Goal: Task Accomplishment & Management: Complete application form

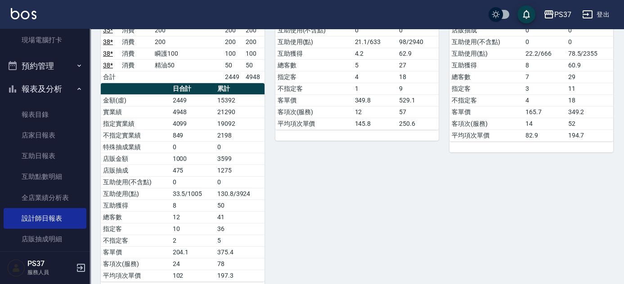
scroll to position [204, 0]
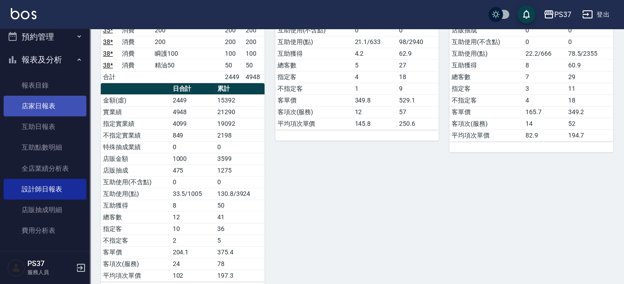
click at [45, 107] on link "店家日報表" at bounding box center [45, 106] width 83 height 21
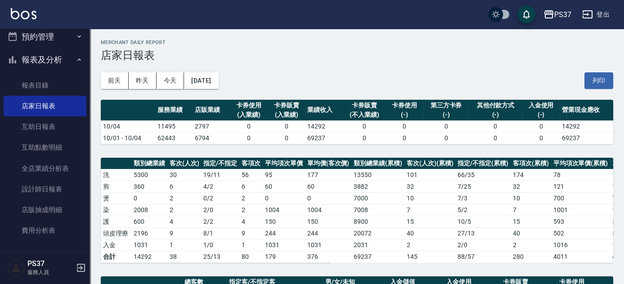
click at [439, 61] on h3 "店家日報表" at bounding box center [357, 55] width 512 height 13
click at [37, 166] on link "全店業績分析表" at bounding box center [45, 168] width 83 height 21
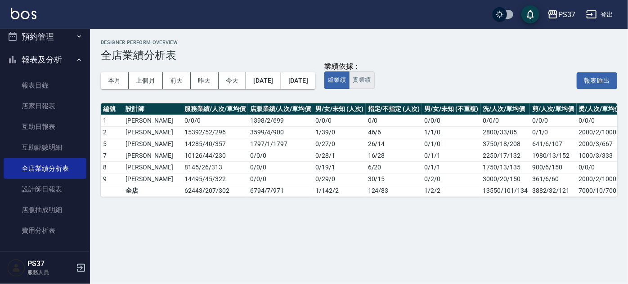
click at [374, 77] on button "實業績" at bounding box center [361, 80] width 25 height 18
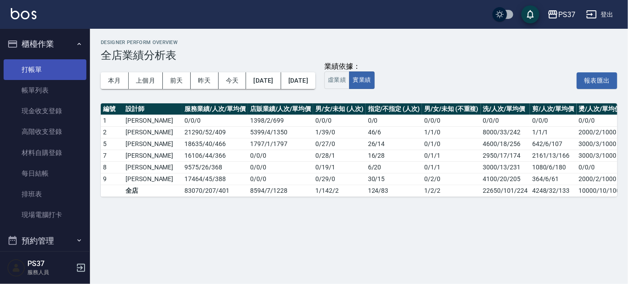
click at [49, 68] on link "打帳單" at bounding box center [45, 69] width 83 height 21
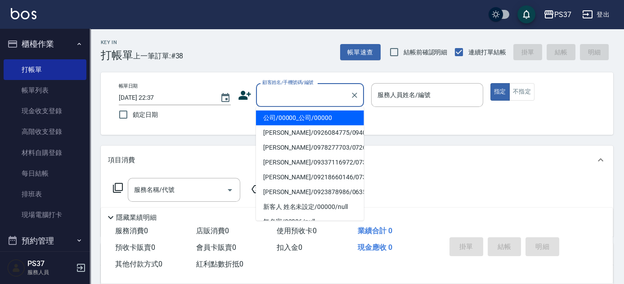
click at [286, 96] on input "顧客姓名/手機號碼/編號" at bounding box center [303, 95] width 86 height 16
click at [297, 112] on li "公司/00000_公司/00000" at bounding box center [310, 118] width 108 height 15
type input "公司/00000_公司/00000"
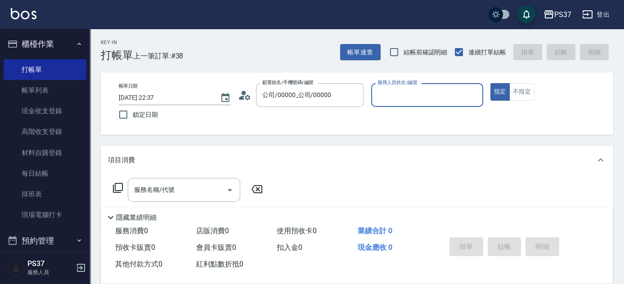
click at [405, 102] on input "服務人員姓名/編號" at bounding box center [427, 95] width 104 height 16
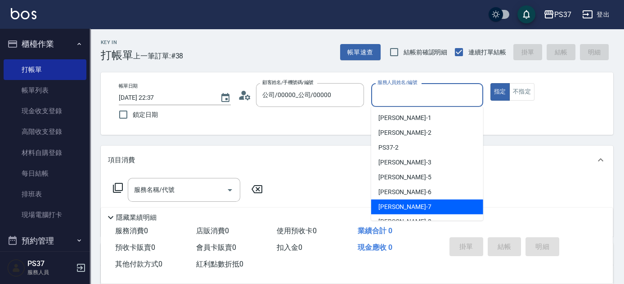
click at [419, 202] on div "[PERSON_NAME] -7" at bounding box center [427, 207] width 112 height 15
type input "[PERSON_NAME]-7"
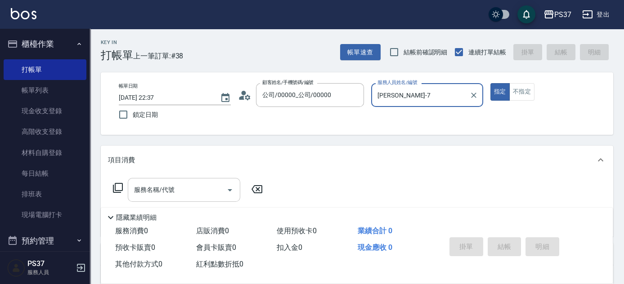
click at [166, 192] on input "服務名稱/代號" at bounding box center [177, 190] width 91 height 16
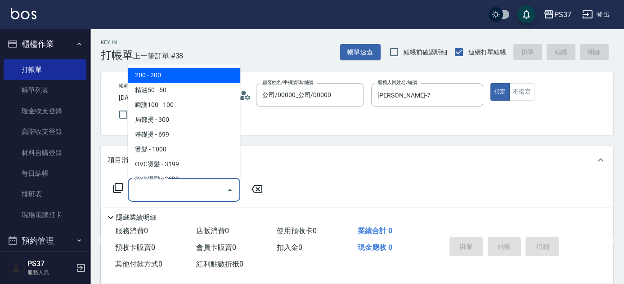
click at [174, 77] on span "200 - 200" at bounding box center [184, 75] width 112 height 15
type input "200(111)"
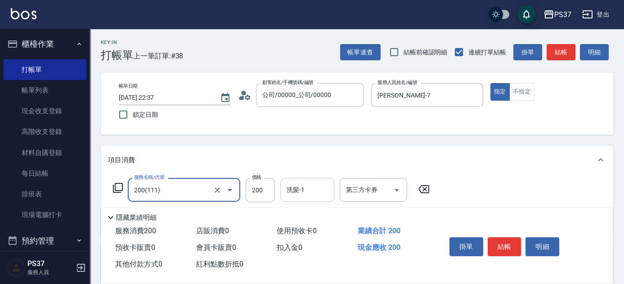
click at [304, 199] on div "洗髮-1" at bounding box center [307, 190] width 54 height 24
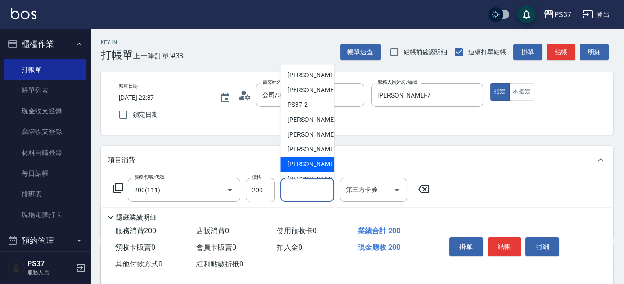
click at [315, 159] on div "[PERSON_NAME] -7" at bounding box center [307, 164] width 54 height 15
type input "[PERSON_NAME]-7"
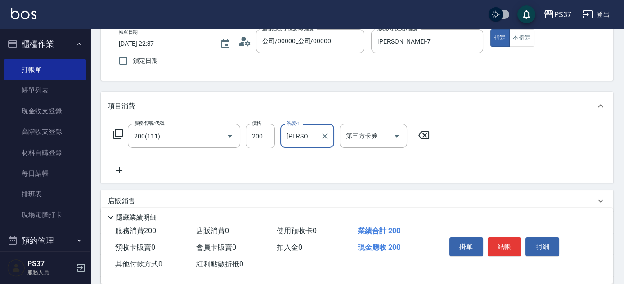
scroll to position [81, 0]
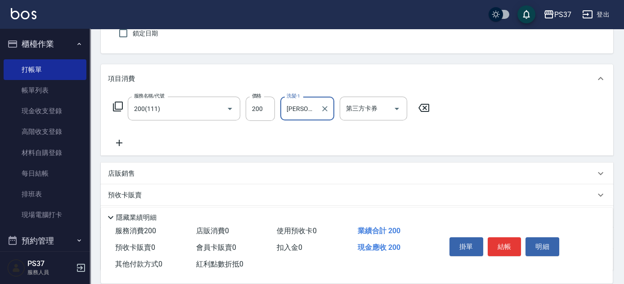
click at [119, 141] on icon at bounding box center [119, 143] width 6 height 6
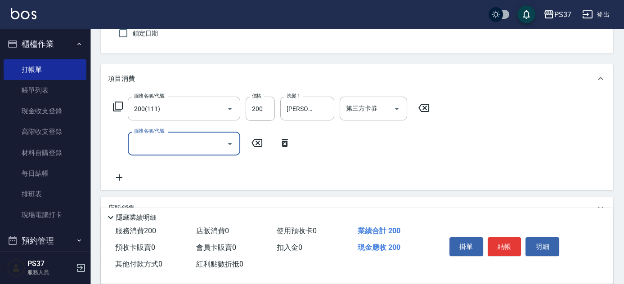
click at [137, 141] on input "服務名稱/代號" at bounding box center [177, 144] width 91 height 16
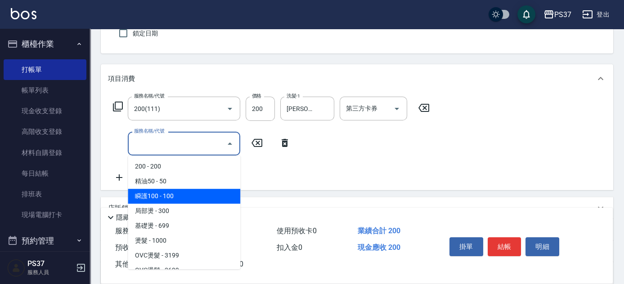
click at [172, 197] on span "瞬護100 - 100" at bounding box center [184, 196] width 112 height 15
type input "瞬護100(113)"
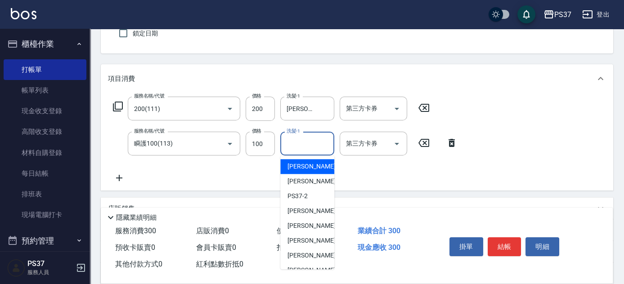
click at [308, 151] on input "洗髮-1" at bounding box center [307, 144] width 46 height 16
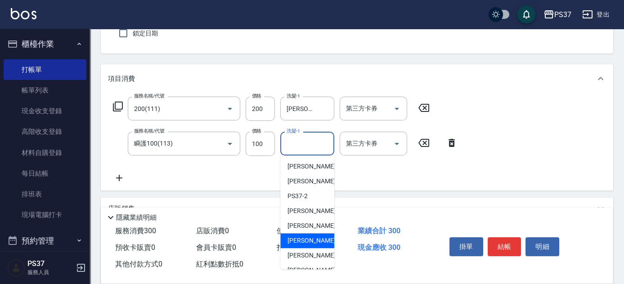
drag, startPoint x: 317, startPoint y: 243, endPoint x: 313, endPoint y: 251, distance: 8.6
click at [317, 246] on div "[PERSON_NAME]-6" at bounding box center [307, 240] width 54 height 15
type input "[PERSON_NAME]-6"
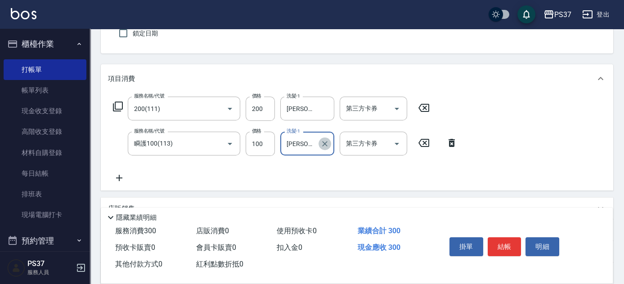
click at [320, 144] on icon "Clear" at bounding box center [324, 143] width 9 height 9
click at [312, 144] on input "洗髮-1" at bounding box center [307, 144] width 46 height 16
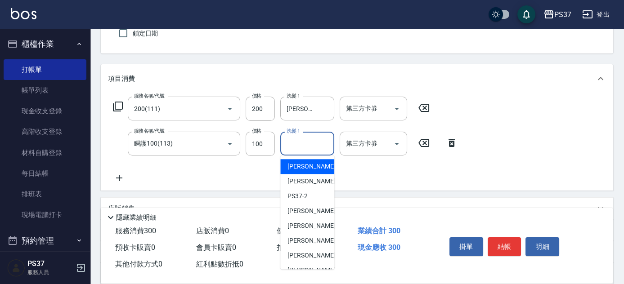
click at [310, 167] on span "[PERSON_NAME]-1" at bounding box center [313, 166] width 53 height 9
type input "[PERSON_NAME]-1"
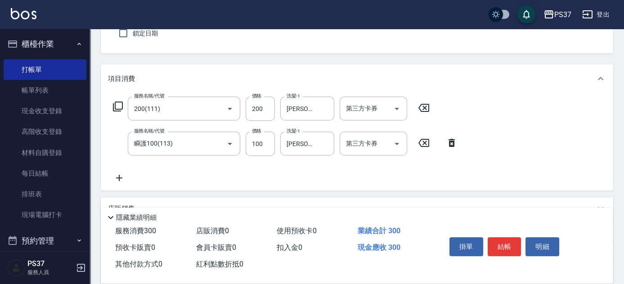
click at [120, 175] on icon at bounding box center [119, 178] width 22 height 11
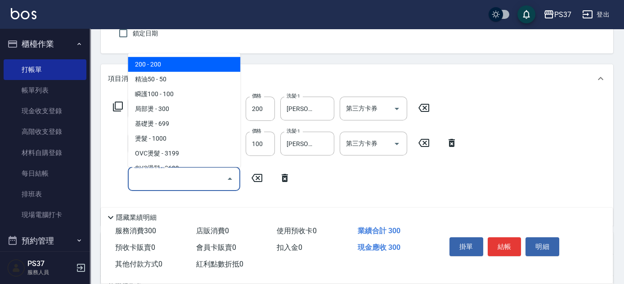
click at [156, 178] on input "服務名稱/代號" at bounding box center [177, 179] width 91 height 16
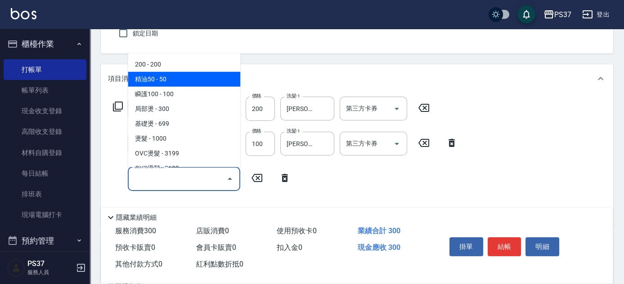
click at [183, 78] on span "精油50 - 50" at bounding box center [184, 79] width 112 height 15
type input "精油50(112)"
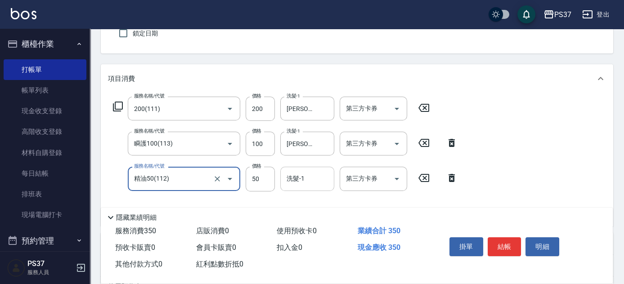
click at [295, 179] on input "洗髮-1" at bounding box center [307, 179] width 46 height 16
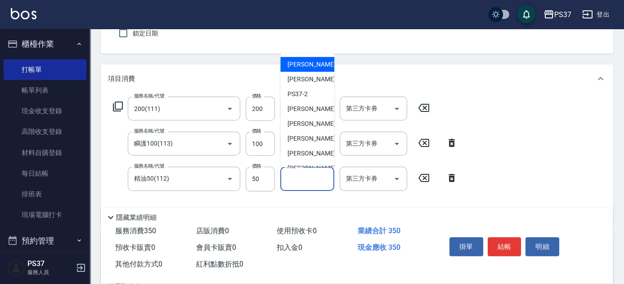
click at [314, 59] on div "[PERSON_NAME]-1" at bounding box center [307, 64] width 54 height 15
type input "[PERSON_NAME]-1"
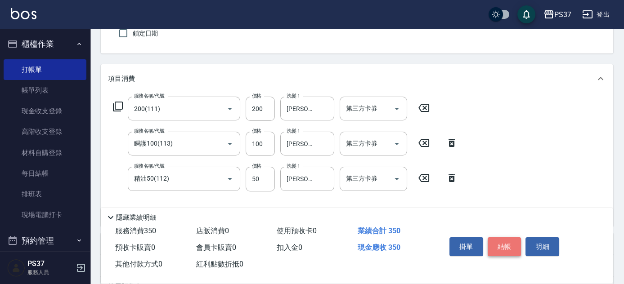
click at [500, 244] on button "結帳" at bounding box center [504, 246] width 34 height 19
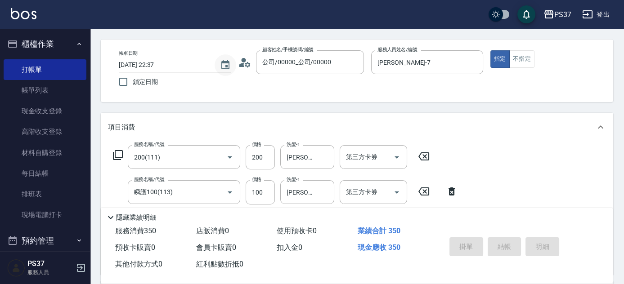
scroll to position [0, 0]
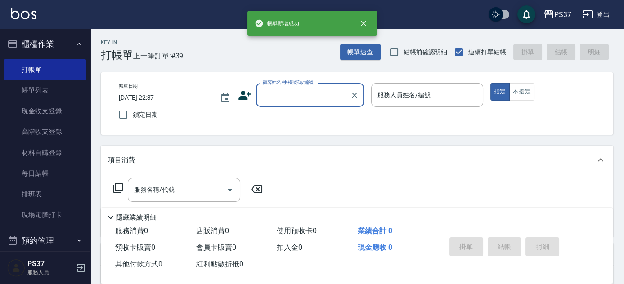
click at [302, 102] on input "顧客姓名/手機號碼/編號" at bounding box center [303, 95] width 86 height 16
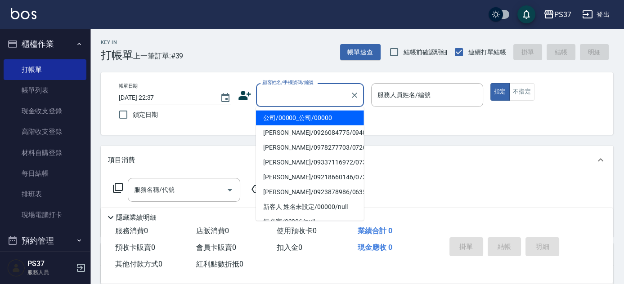
click at [307, 118] on li "公司/00000_公司/00000" at bounding box center [310, 118] width 108 height 15
type input "公司/00000_公司/00000"
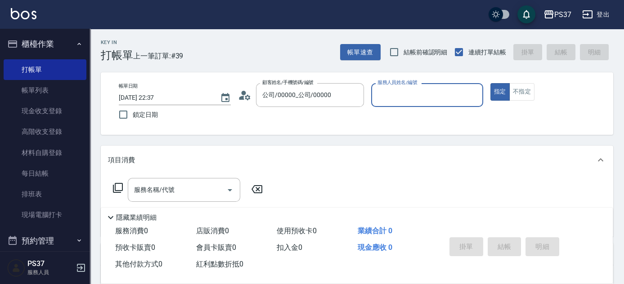
click at [397, 103] on div "服務人員姓名/編號" at bounding box center [427, 95] width 112 height 24
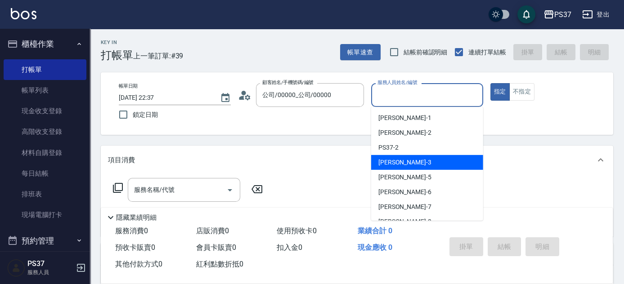
scroll to position [81, 0]
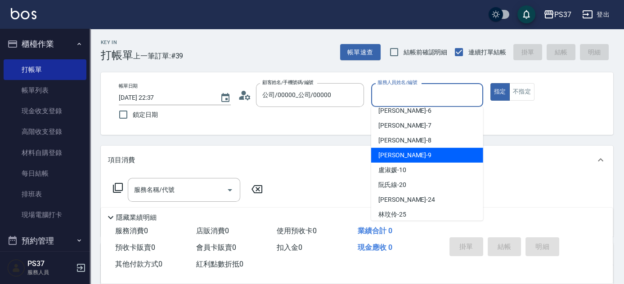
click at [413, 159] on div "[PERSON_NAME]-9" at bounding box center [427, 155] width 112 height 15
type input "[PERSON_NAME]-9"
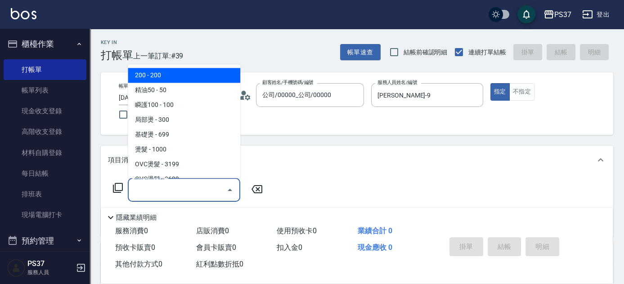
click at [187, 195] on input "服務名稱/代號" at bounding box center [177, 190] width 91 height 16
click at [181, 80] on span "200 - 200" at bounding box center [184, 75] width 112 height 15
type input "200(111)"
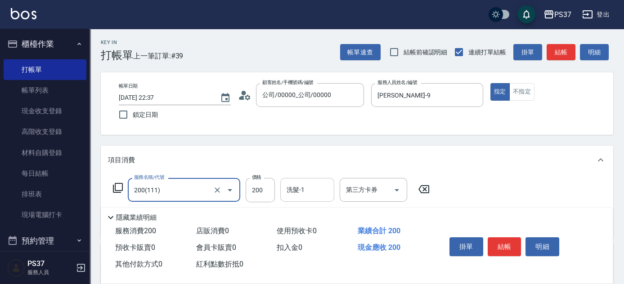
click at [304, 196] on input "洗髮-1" at bounding box center [307, 190] width 46 height 16
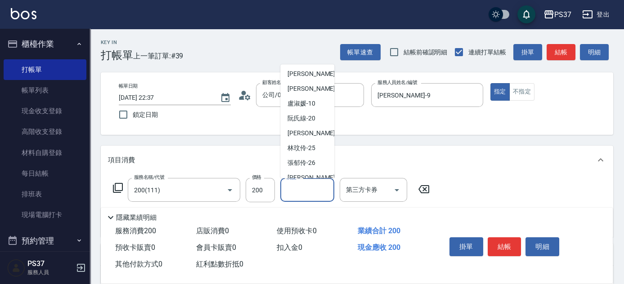
scroll to position [145, 0]
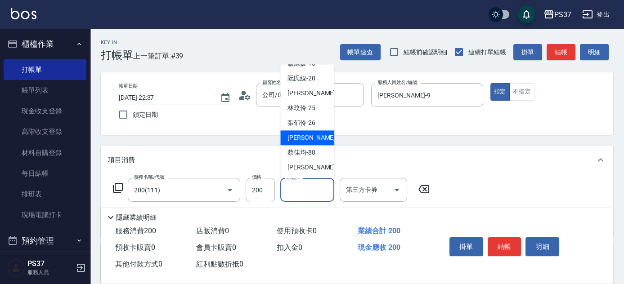
click at [307, 142] on span "[PERSON_NAME]-29" at bounding box center [315, 138] width 57 height 9
type input "[PERSON_NAME]-29"
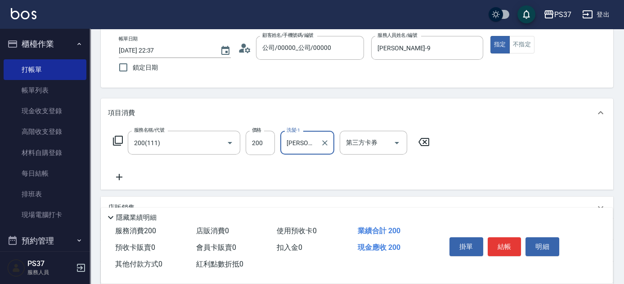
scroll to position [81, 0]
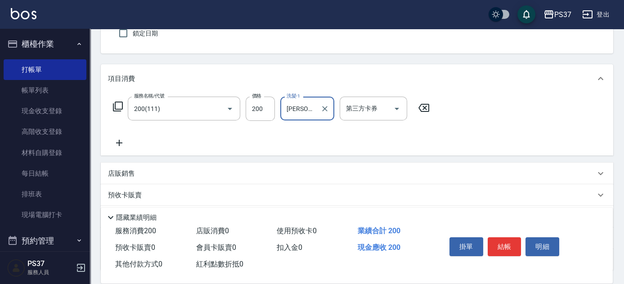
click at [117, 141] on icon at bounding box center [119, 143] width 22 height 11
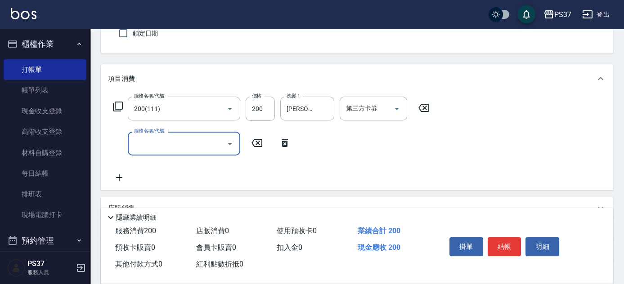
click at [143, 141] on input "服務名稱/代號" at bounding box center [177, 144] width 91 height 16
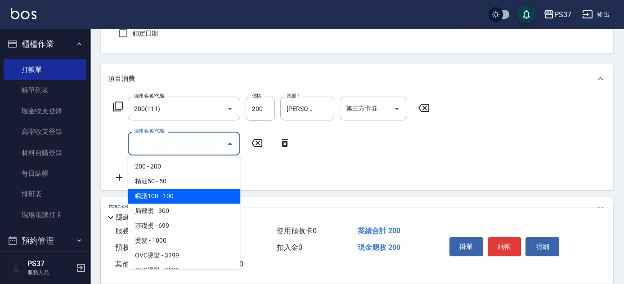
click at [188, 198] on span "瞬護100 - 100" at bounding box center [184, 196] width 112 height 15
type input "瞬護100(113)"
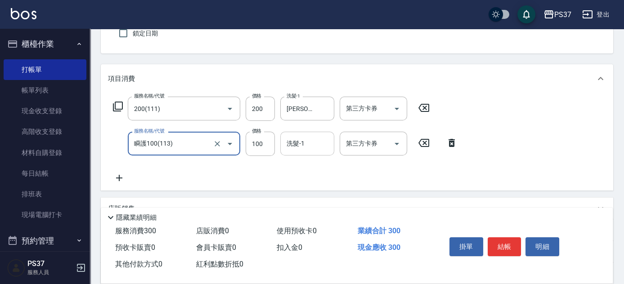
click at [297, 146] on input "洗髮-1" at bounding box center [307, 144] width 46 height 16
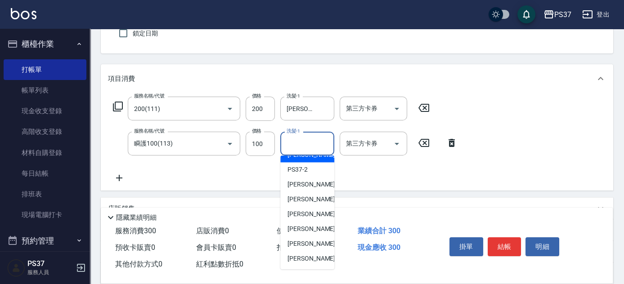
scroll to position [40, 0]
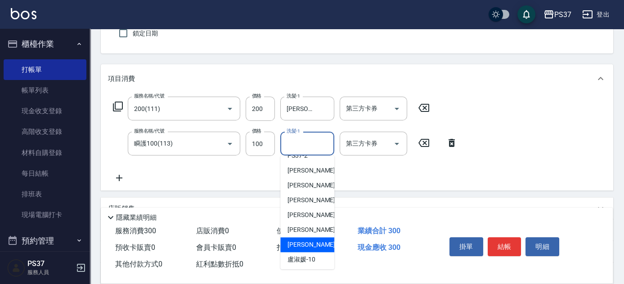
click at [305, 241] on span "[PERSON_NAME]-9" at bounding box center [313, 244] width 53 height 9
type input "[PERSON_NAME]-9"
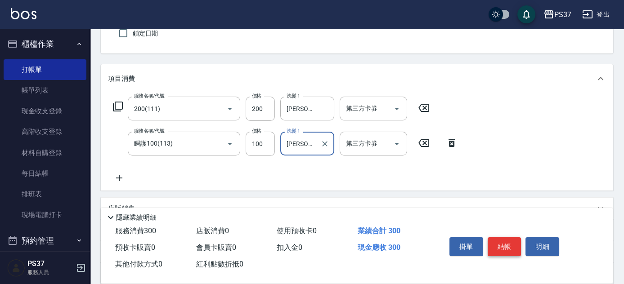
click at [499, 242] on button "結帳" at bounding box center [504, 246] width 34 height 19
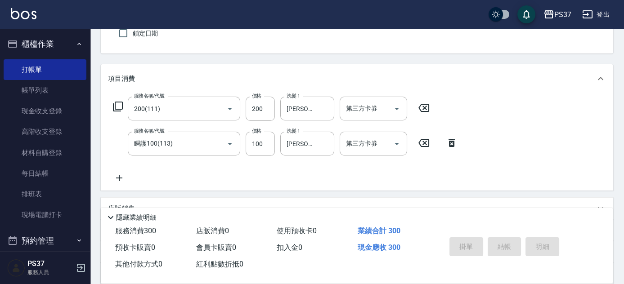
type input "[DATE] 22:38"
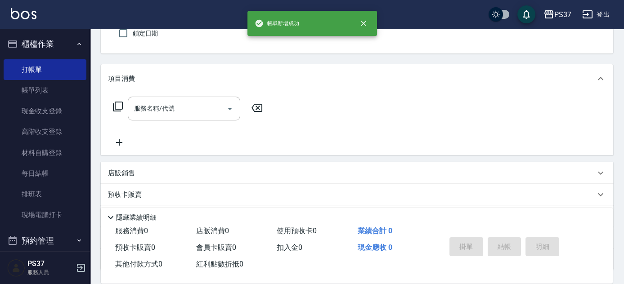
scroll to position [0, 0]
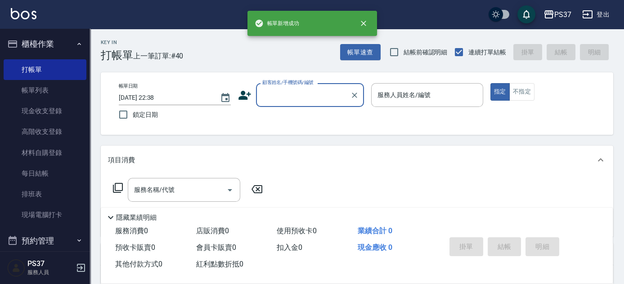
click at [299, 91] on input "顧客姓名/手機號碼/編號" at bounding box center [303, 95] width 86 height 16
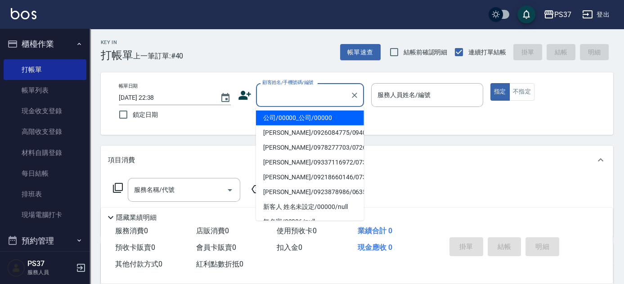
click at [291, 120] on li "公司/00000_公司/00000" at bounding box center [310, 118] width 108 height 15
type input "公司/00000_公司/00000"
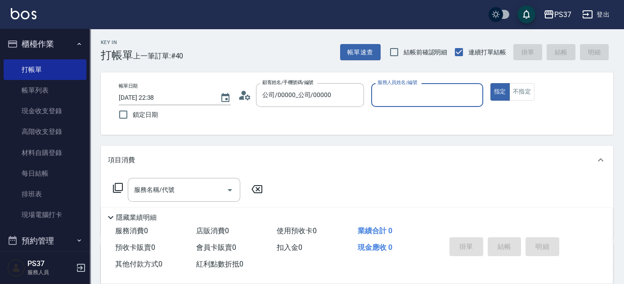
click at [421, 99] on input "服務人員姓名/編號" at bounding box center [427, 95] width 104 height 16
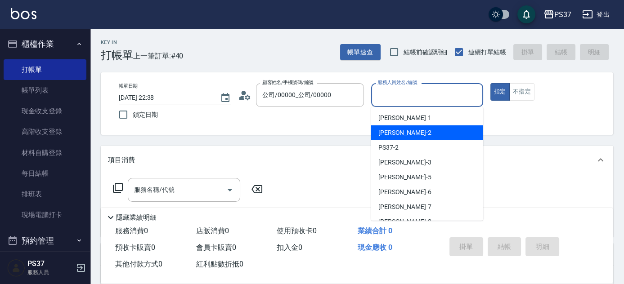
click at [421, 134] on div "[PERSON_NAME]-2" at bounding box center [427, 132] width 112 height 15
type input "[PERSON_NAME]-2"
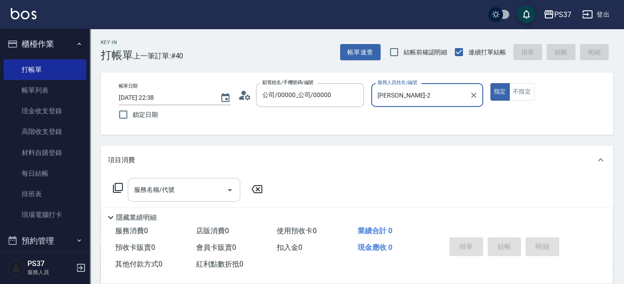
click at [172, 200] on div "服務名稱/代號" at bounding box center [184, 190] width 112 height 24
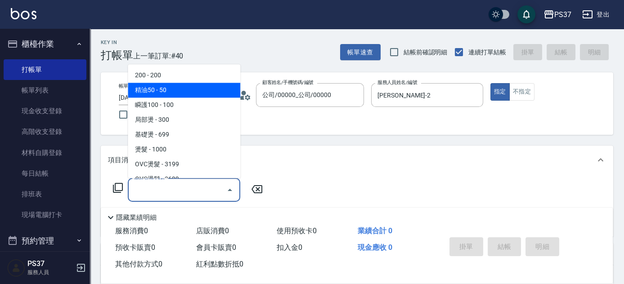
click at [169, 76] on span "200 - 200" at bounding box center [184, 75] width 112 height 15
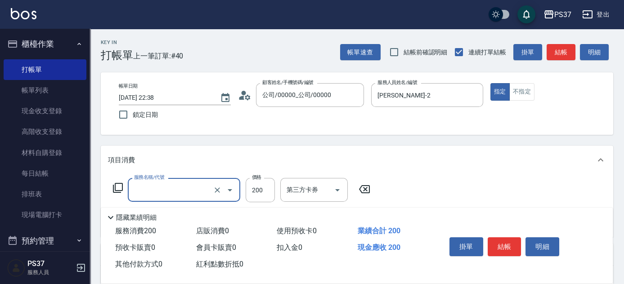
type input "200(111)"
click at [308, 196] on input "洗髮-1" at bounding box center [307, 190] width 46 height 16
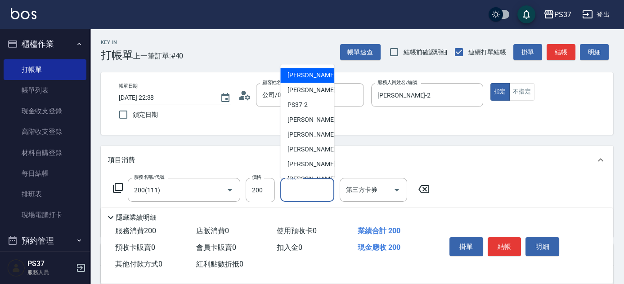
click at [299, 78] on span "[PERSON_NAME]-1" at bounding box center [313, 75] width 53 height 9
type input "[PERSON_NAME]-1"
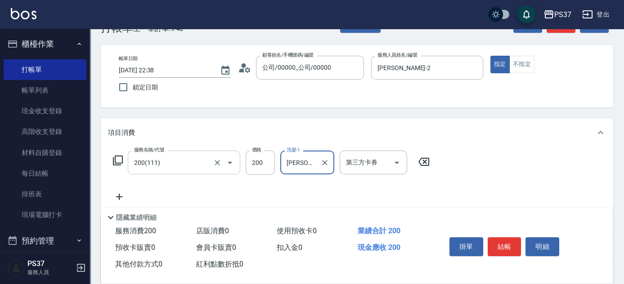
scroll to position [40, 0]
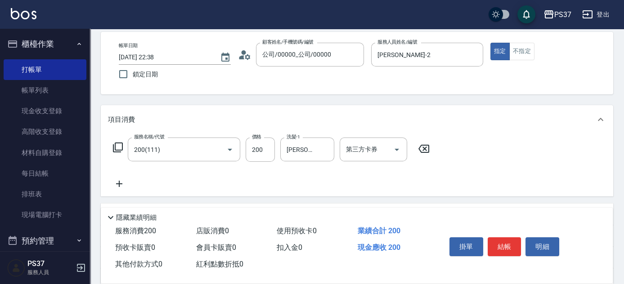
click at [119, 184] on icon at bounding box center [119, 184] width 6 height 6
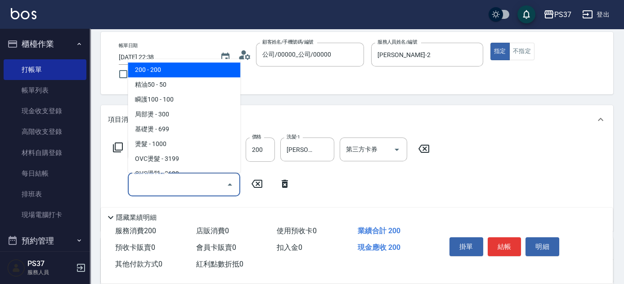
click at [141, 183] on input "服務名稱/代號" at bounding box center [177, 185] width 91 height 16
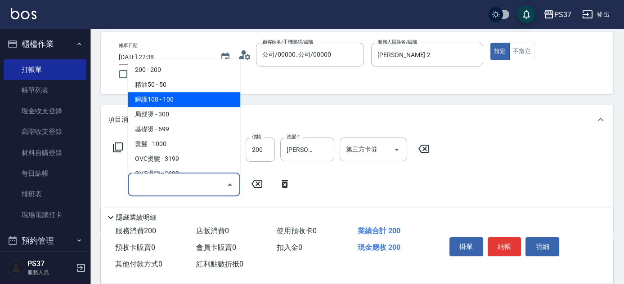
click at [172, 95] on span "瞬護100 - 100" at bounding box center [184, 99] width 112 height 15
type input "瞬護100(113)"
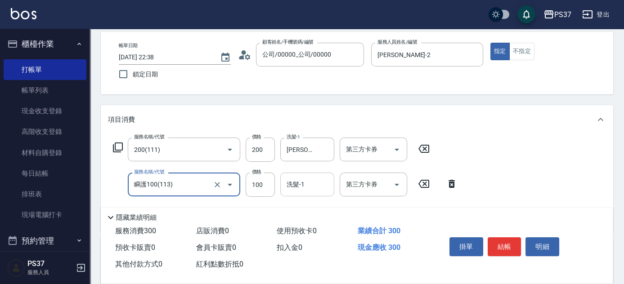
click at [302, 189] on input "洗髮-1" at bounding box center [307, 185] width 46 height 16
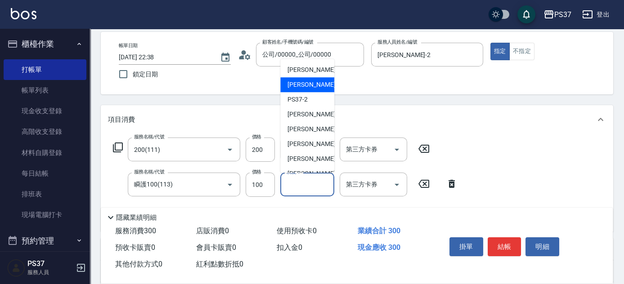
click at [312, 89] on div "[PERSON_NAME]-2" at bounding box center [307, 84] width 54 height 15
type input "[PERSON_NAME]-2"
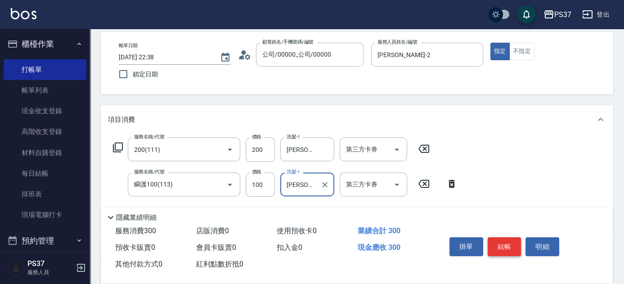
click at [495, 244] on button "結帳" at bounding box center [504, 246] width 34 height 19
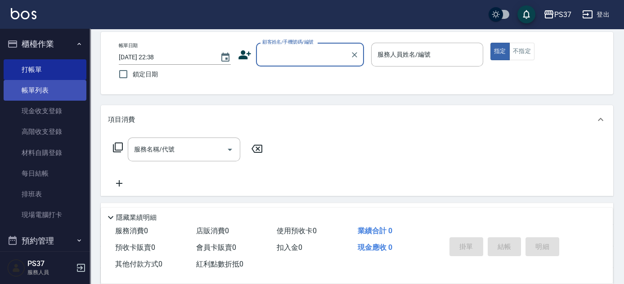
click at [41, 93] on link "帳單列表" at bounding box center [45, 90] width 83 height 21
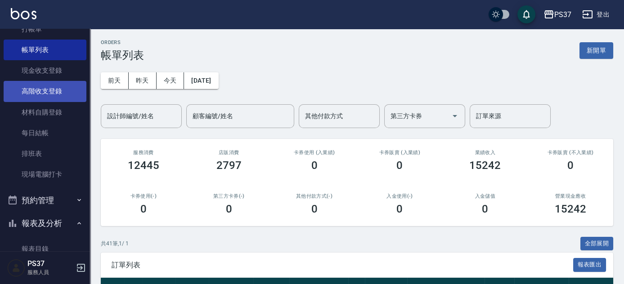
scroll to position [204, 0]
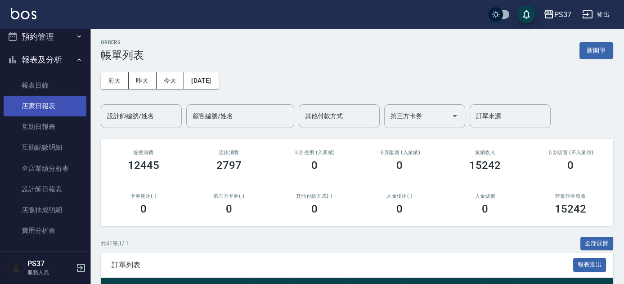
click at [48, 106] on link "店家日報表" at bounding box center [45, 106] width 83 height 21
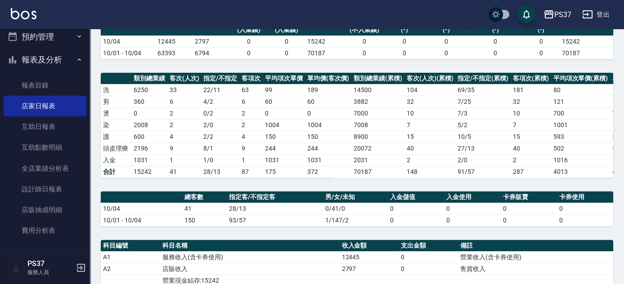
scroll to position [286, 0]
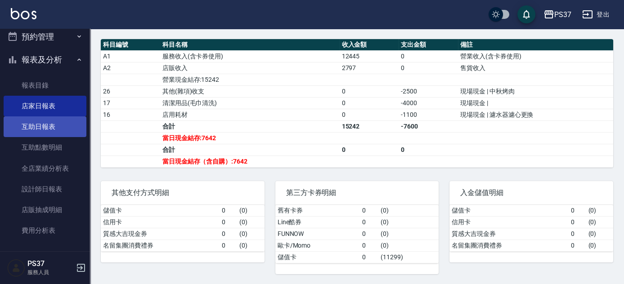
click at [47, 120] on link "互助日報表" at bounding box center [45, 126] width 83 height 21
